Goal: Find specific page/section: Find specific page/section

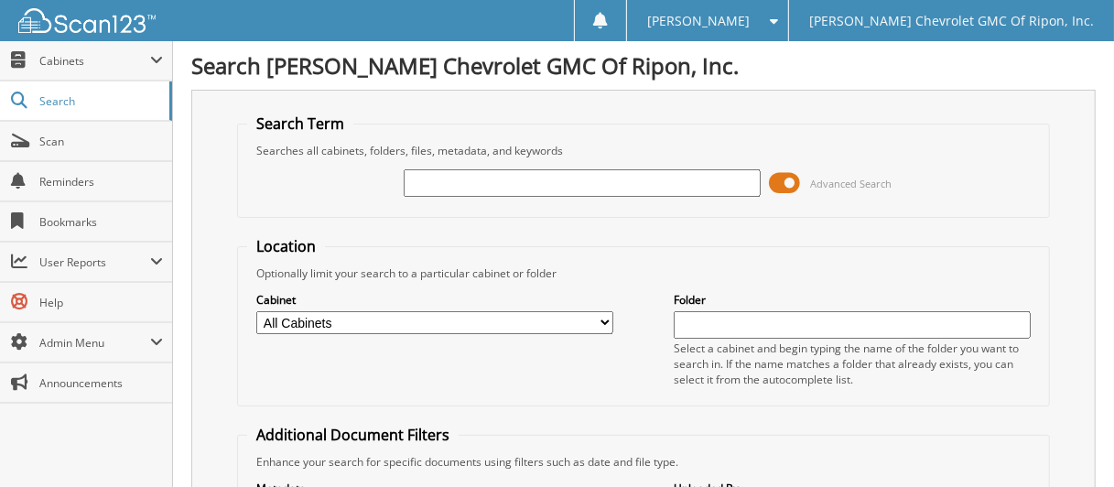
click at [457, 189] on input "text" at bounding box center [582, 182] width 356 height 27
type input "RG1128"
click at [785, 175] on span at bounding box center [785, 182] width 31 height 27
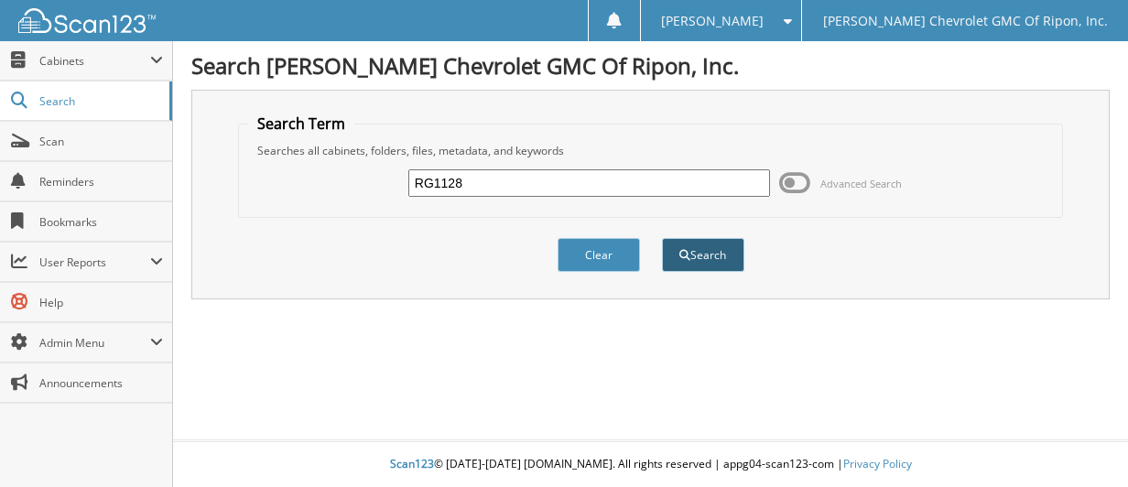
click at [732, 245] on button "Search" at bounding box center [703, 255] width 82 height 34
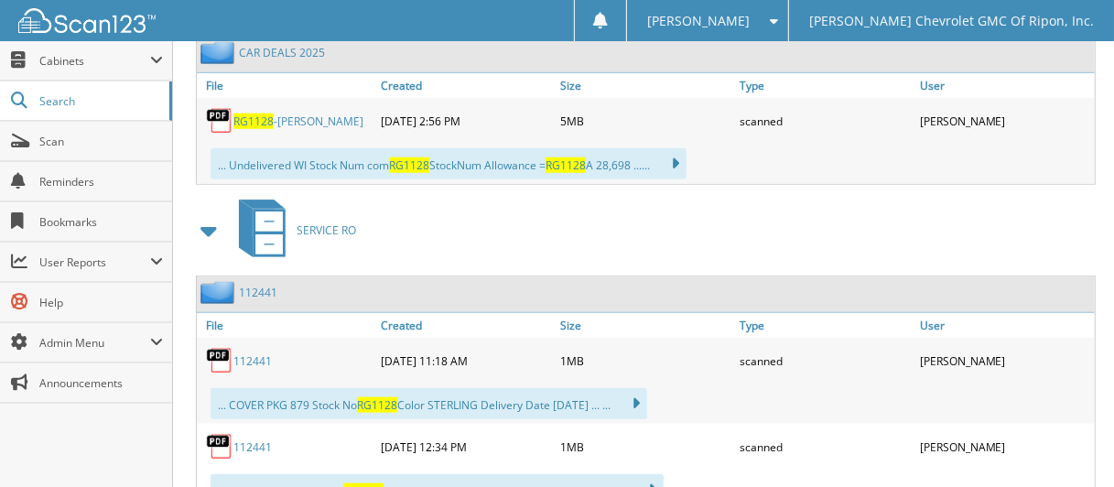
scroll to position [1007, 0]
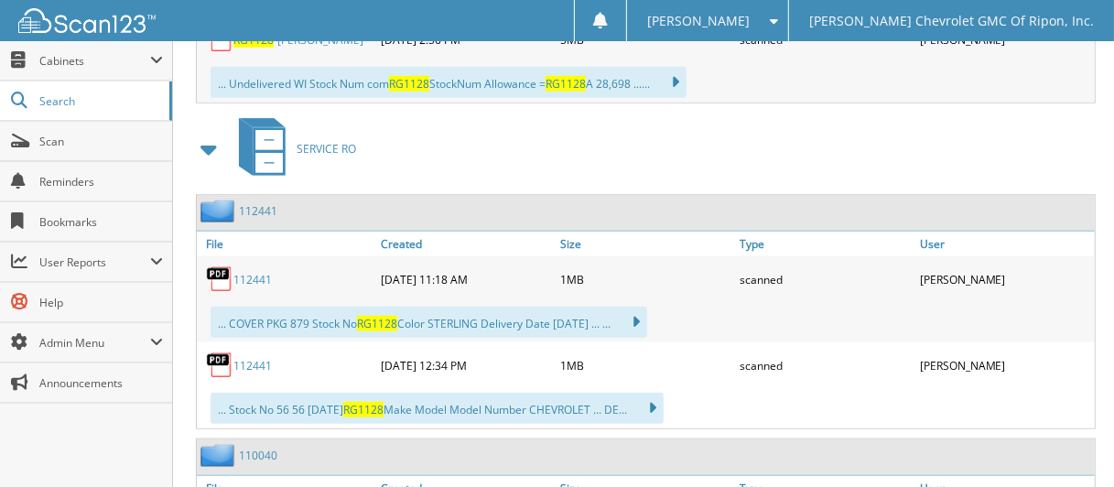
click at [266, 203] on link "112441" at bounding box center [258, 211] width 38 height 16
